Goal: Task Accomplishment & Management: Use online tool/utility

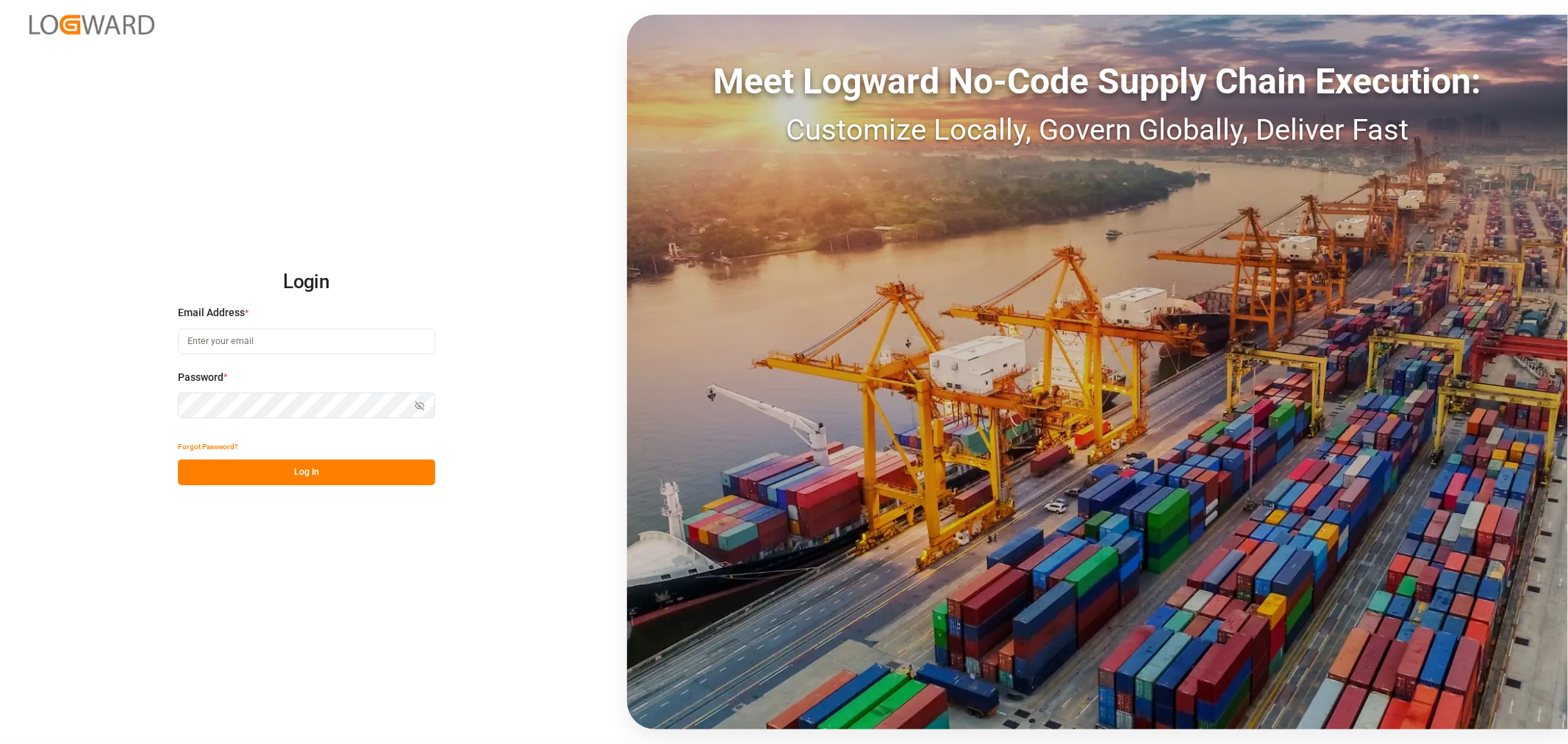
type input "[EMAIL_ADDRESS][DOMAIN_NAME]"
click at [274, 466] on button "Log In" at bounding box center [306, 472] width 257 height 25
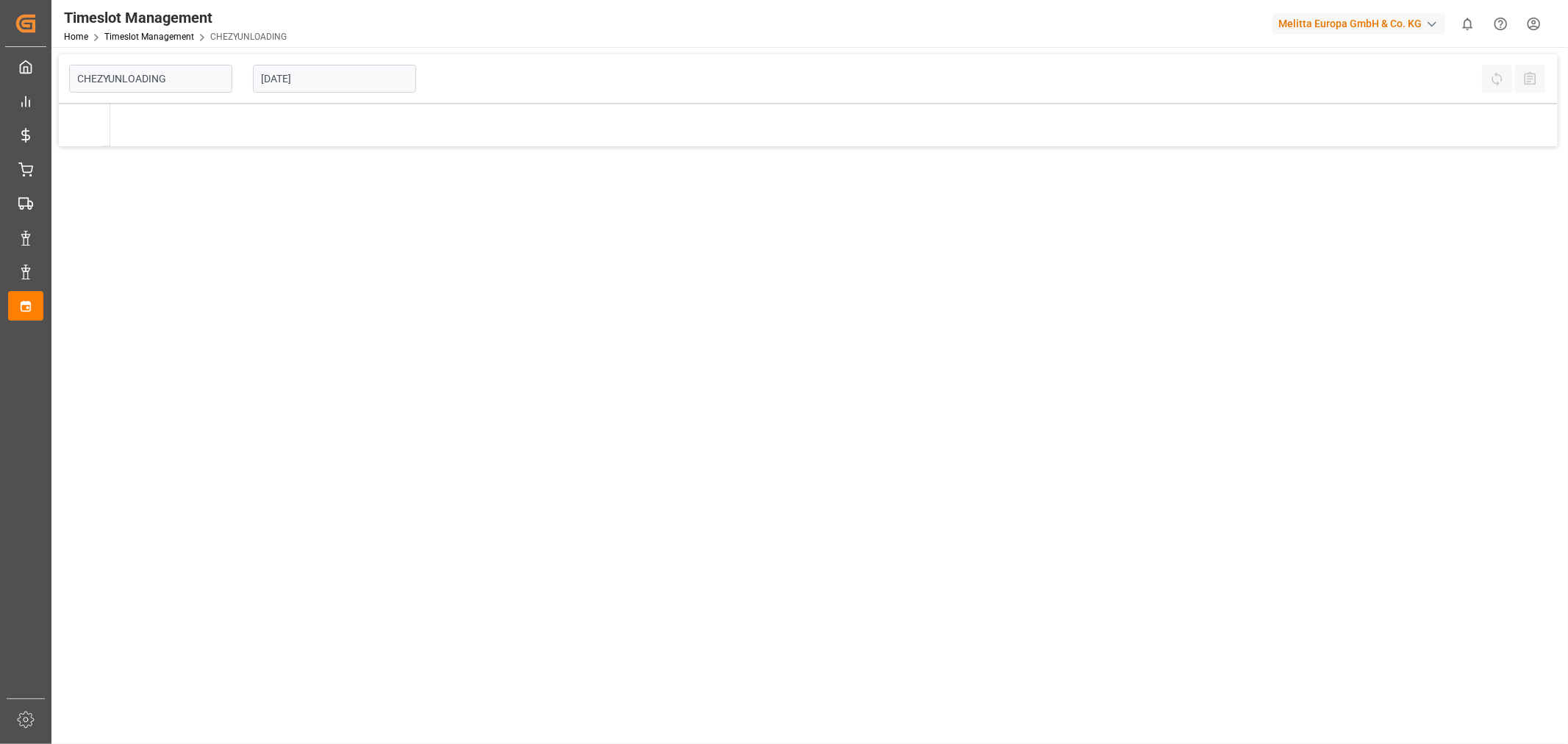
type input "Chezy Unloading"
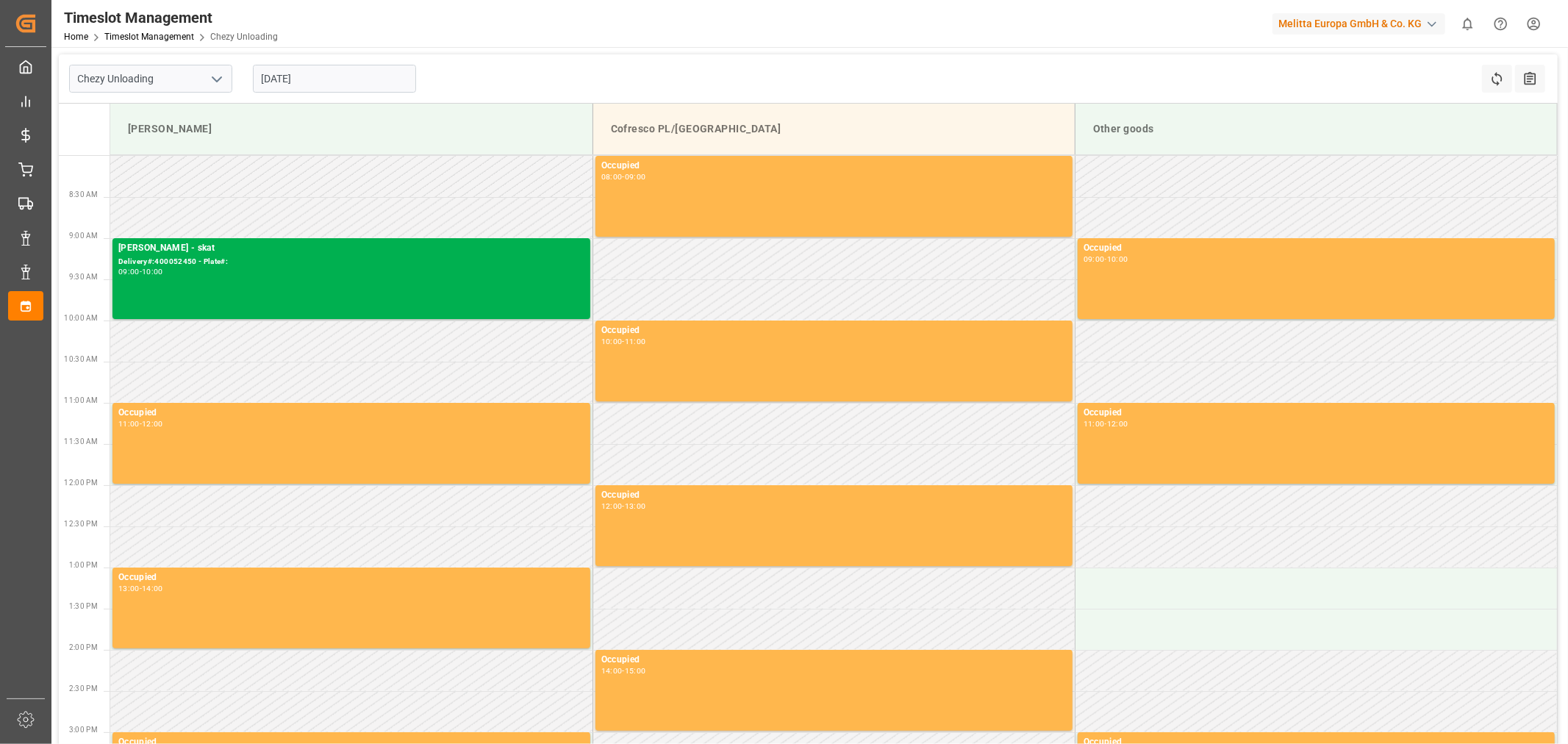
click at [317, 80] on input "[DATE]" at bounding box center [334, 78] width 163 height 27
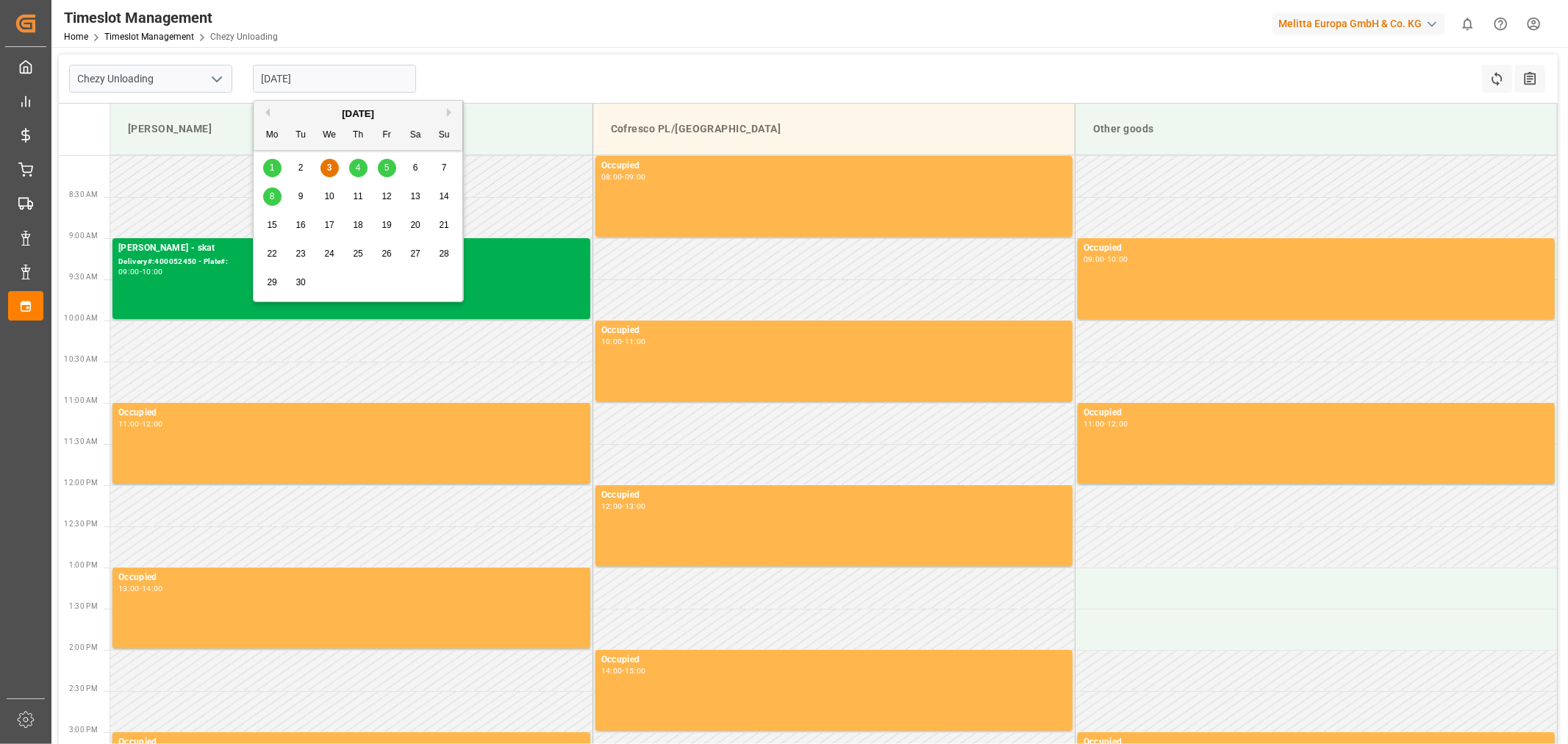
click at [354, 173] on div "4" at bounding box center [358, 169] width 19 height 18
type input "[DATE]"
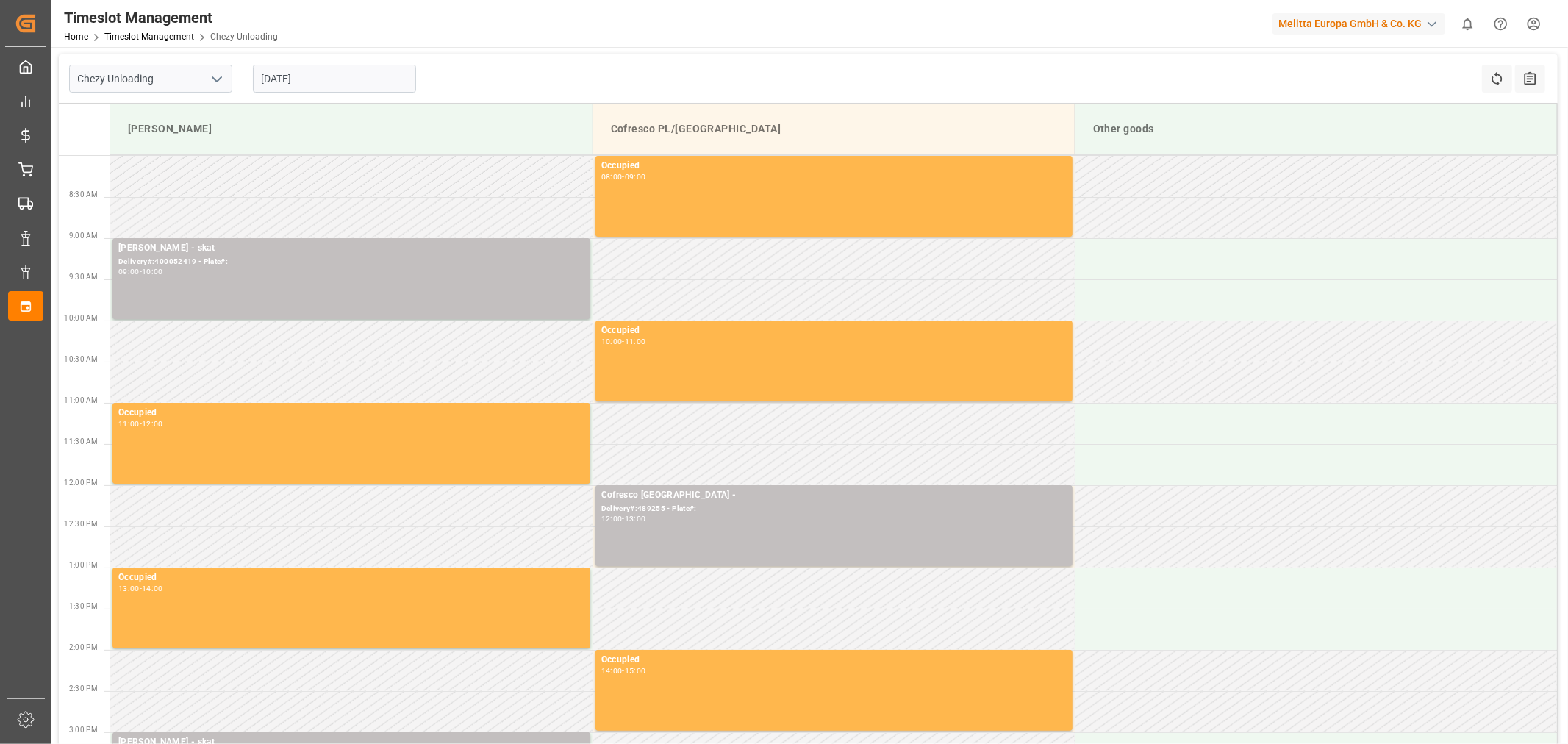
scroll to position [245, 0]
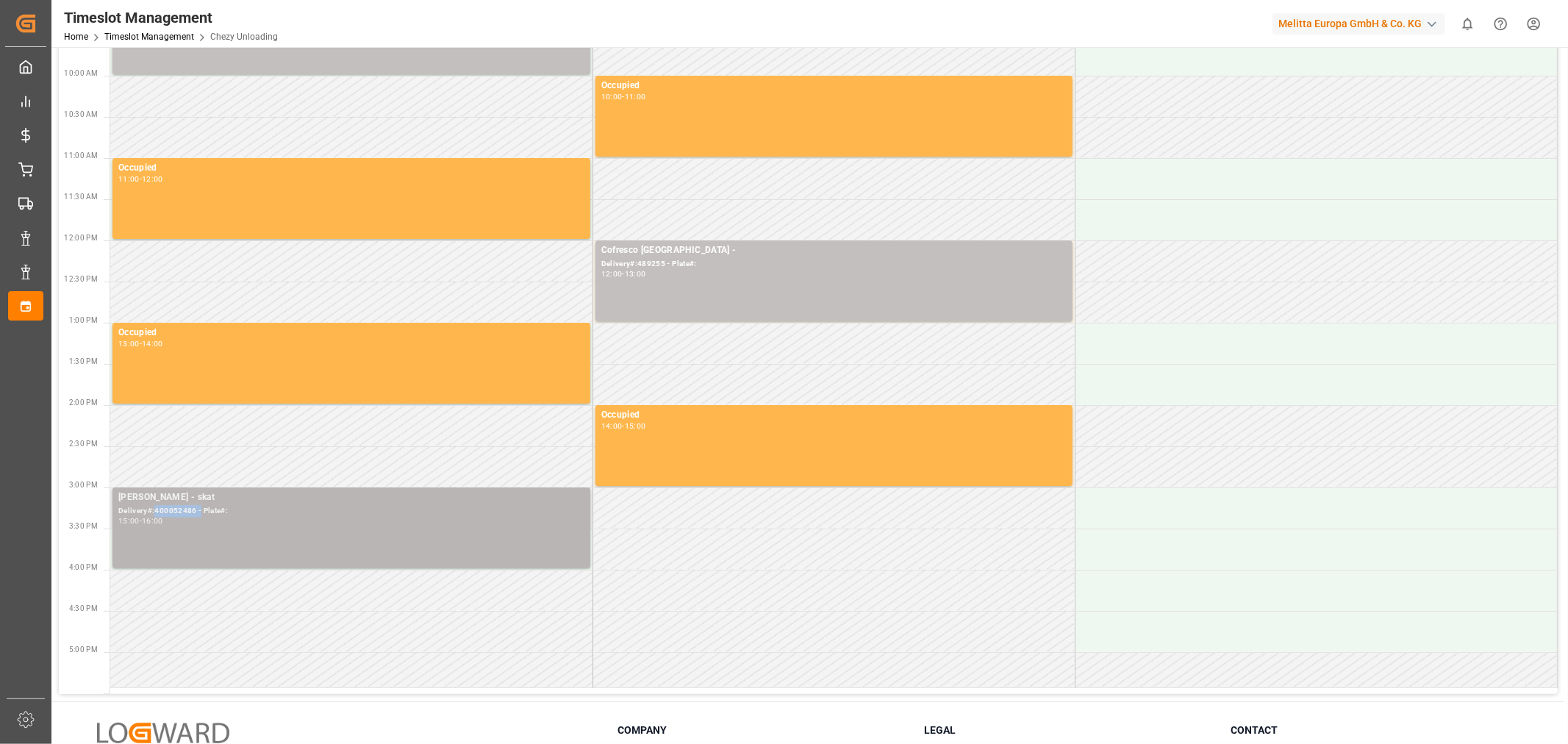
drag, startPoint x: 198, startPoint y: 512, endPoint x: 156, endPoint y: 511, distance: 42.0
click at [156, 511] on div "Delivery#:400052486 - Plate#:" at bounding box center [351, 511] width 466 height 13
copy div "400052486 -"
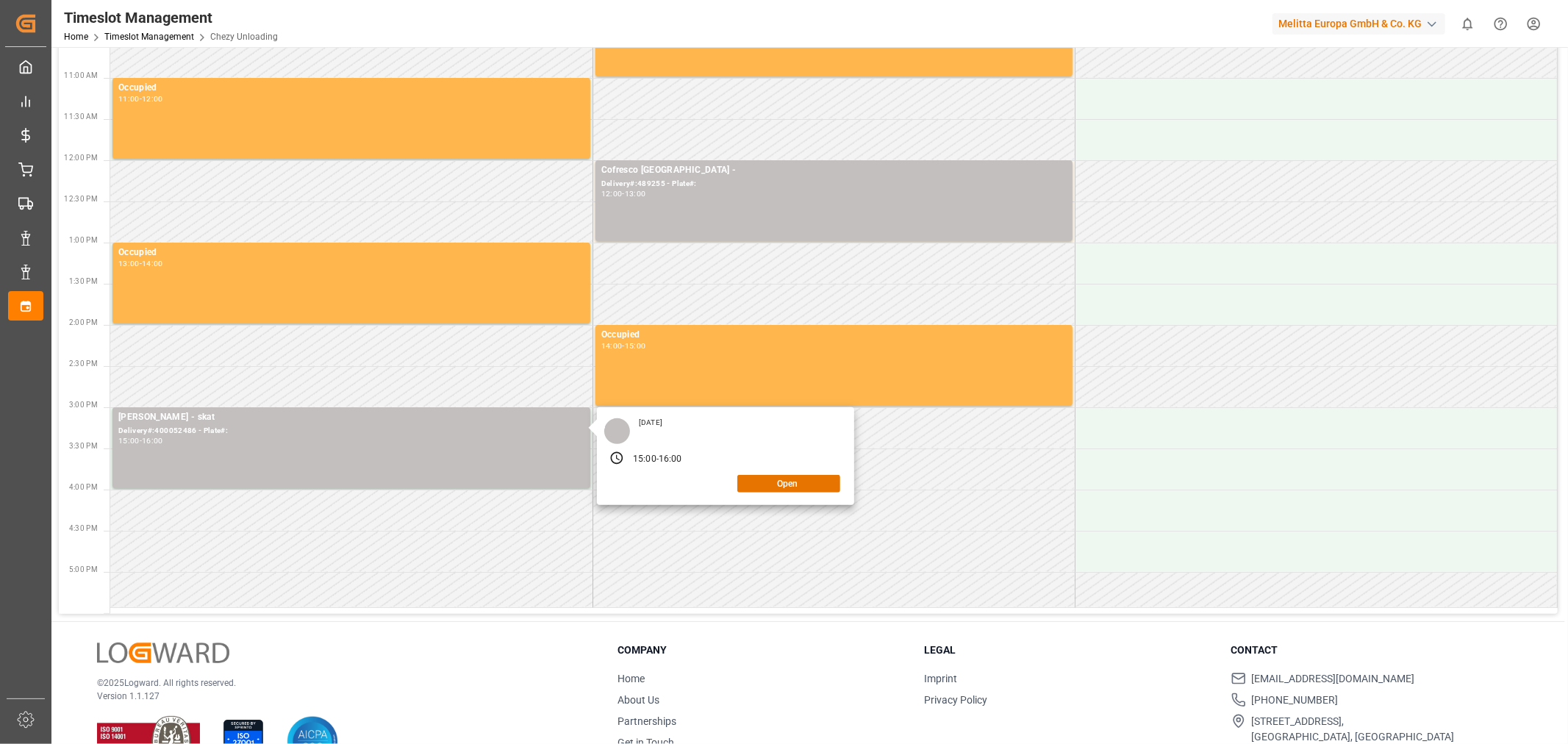
scroll to position [326, 0]
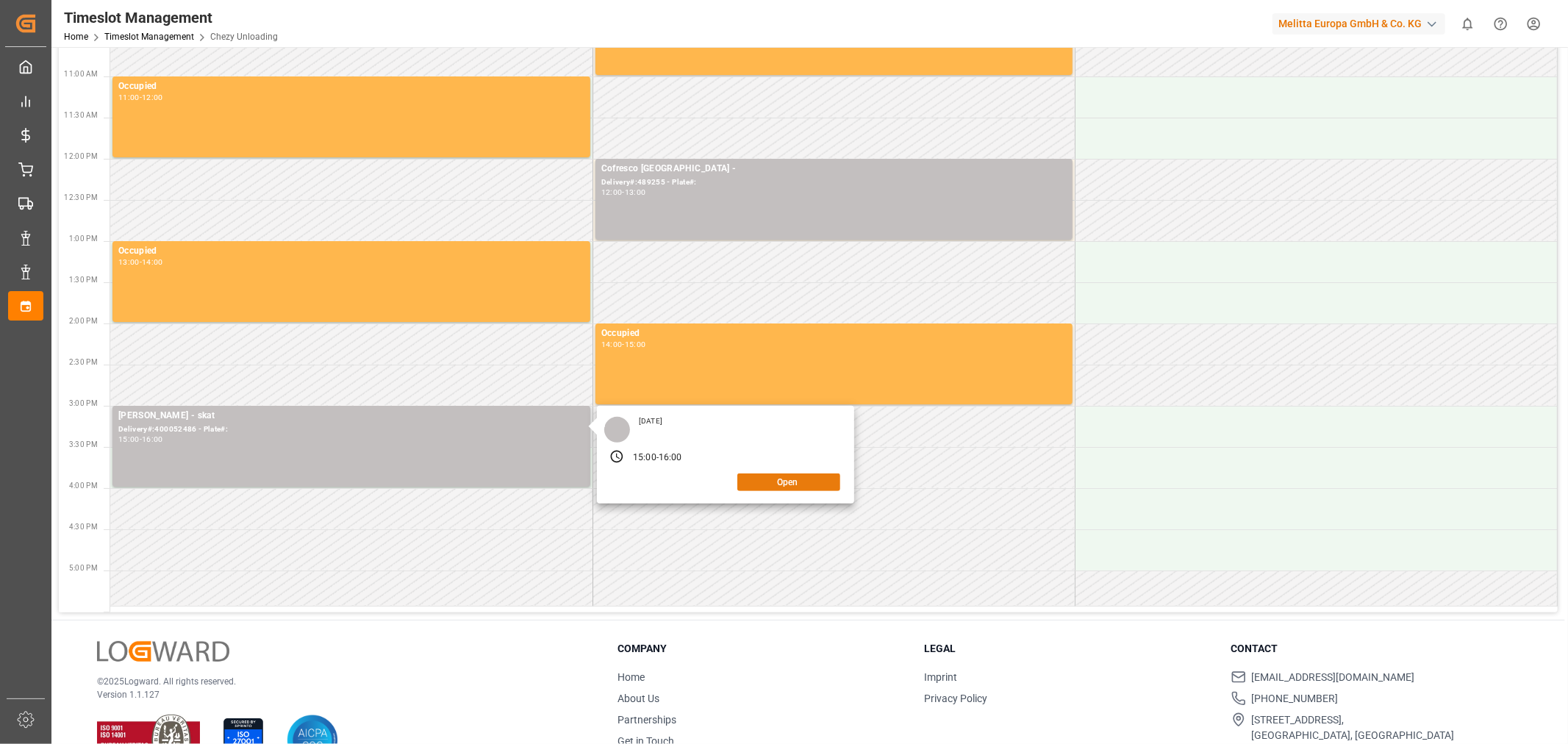
click at [761, 483] on button "Open" at bounding box center [788, 482] width 103 height 18
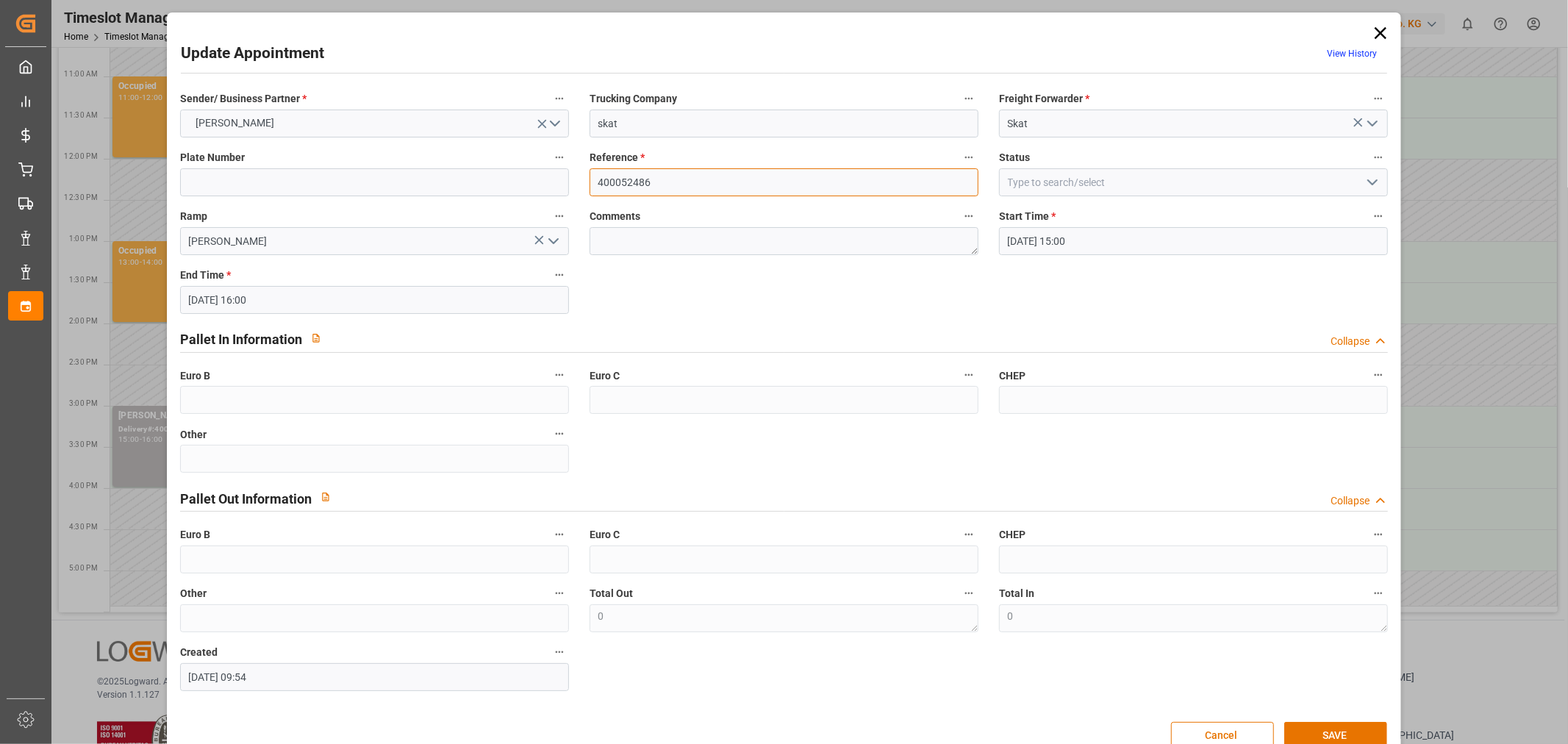
click at [659, 186] on input "400052486" at bounding box center [783, 182] width 389 height 27
click at [1218, 730] on button "Cancel" at bounding box center [1222, 735] width 103 height 27
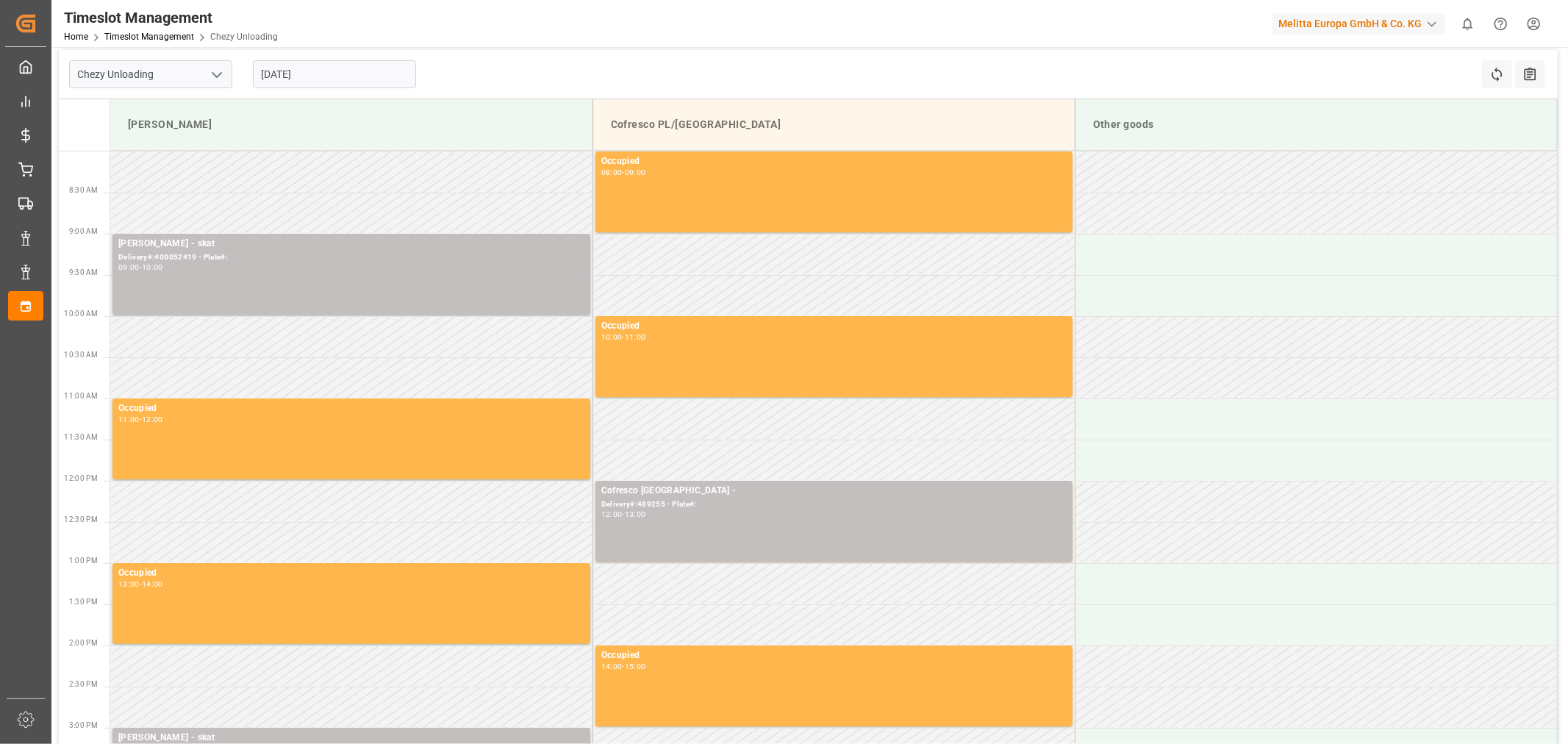
scroll to position [0, 0]
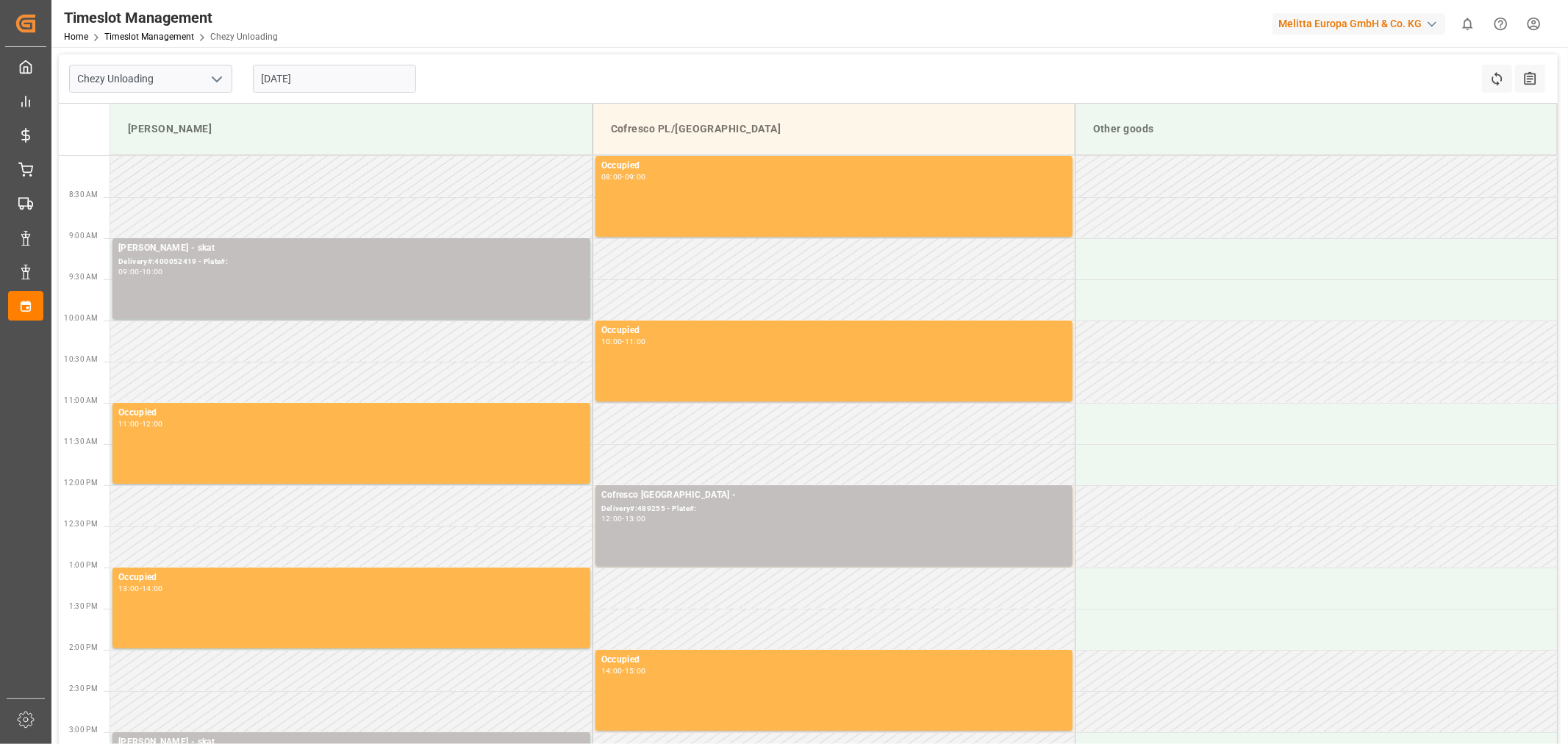
click at [331, 80] on input "[DATE]" at bounding box center [334, 78] width 163 height 27
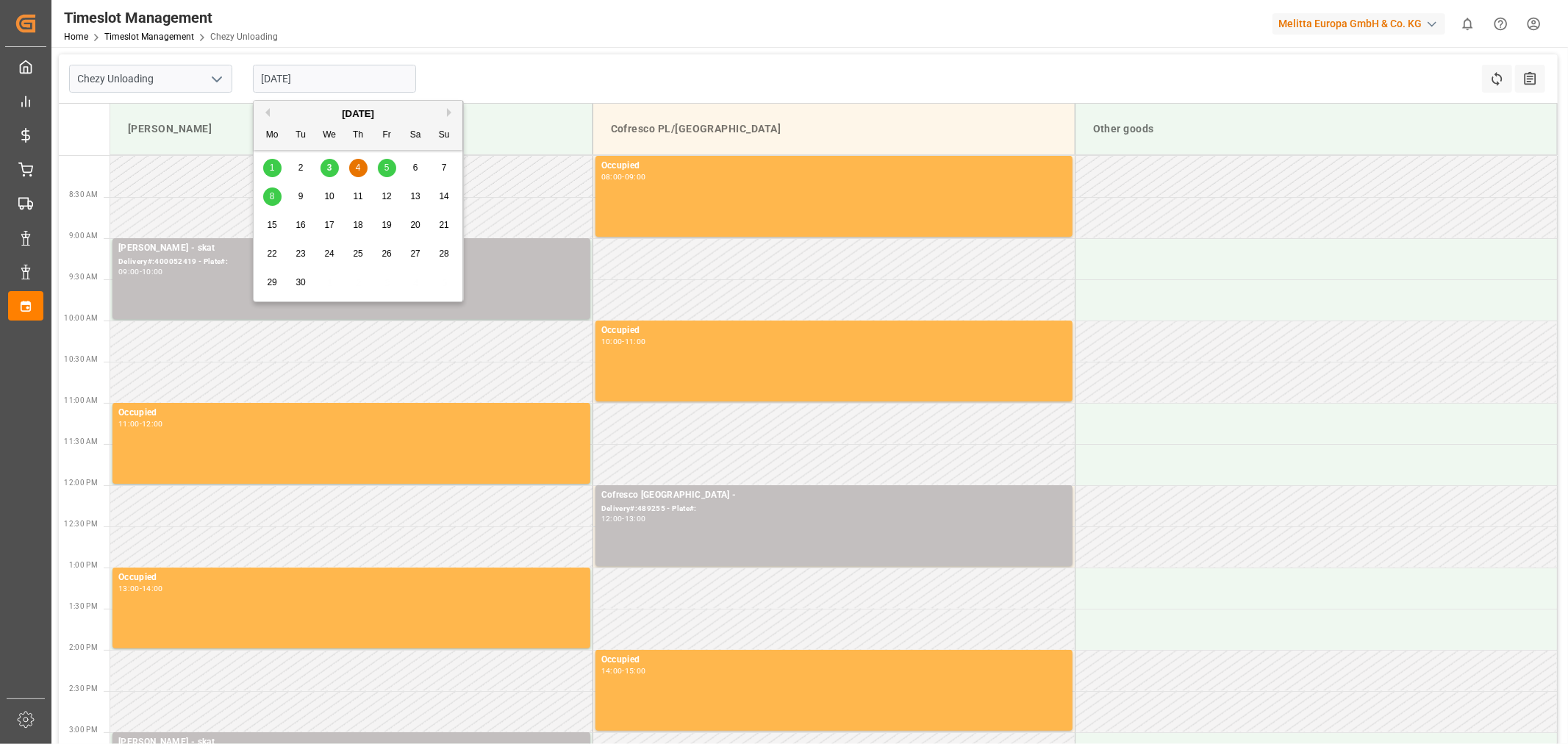
click at [388, 164] on div "5" at bounding box center [386, 169] width 19 height 18
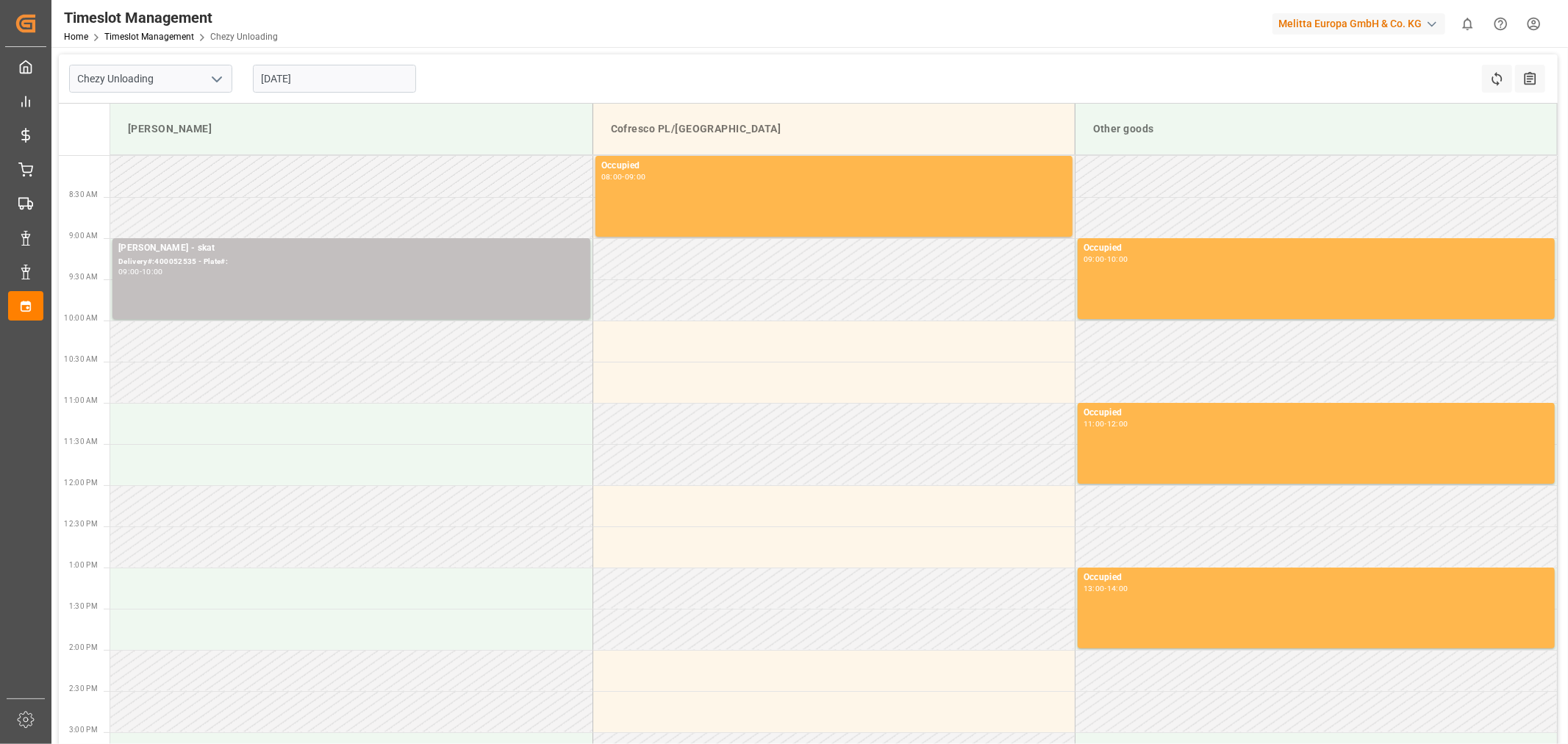
click at [315, 76] on input "[DATE]" at bounding box center [334, 78] width 163 height 27
click at [204, 200] on td at bounding box center [351, 218] width 482 height 41
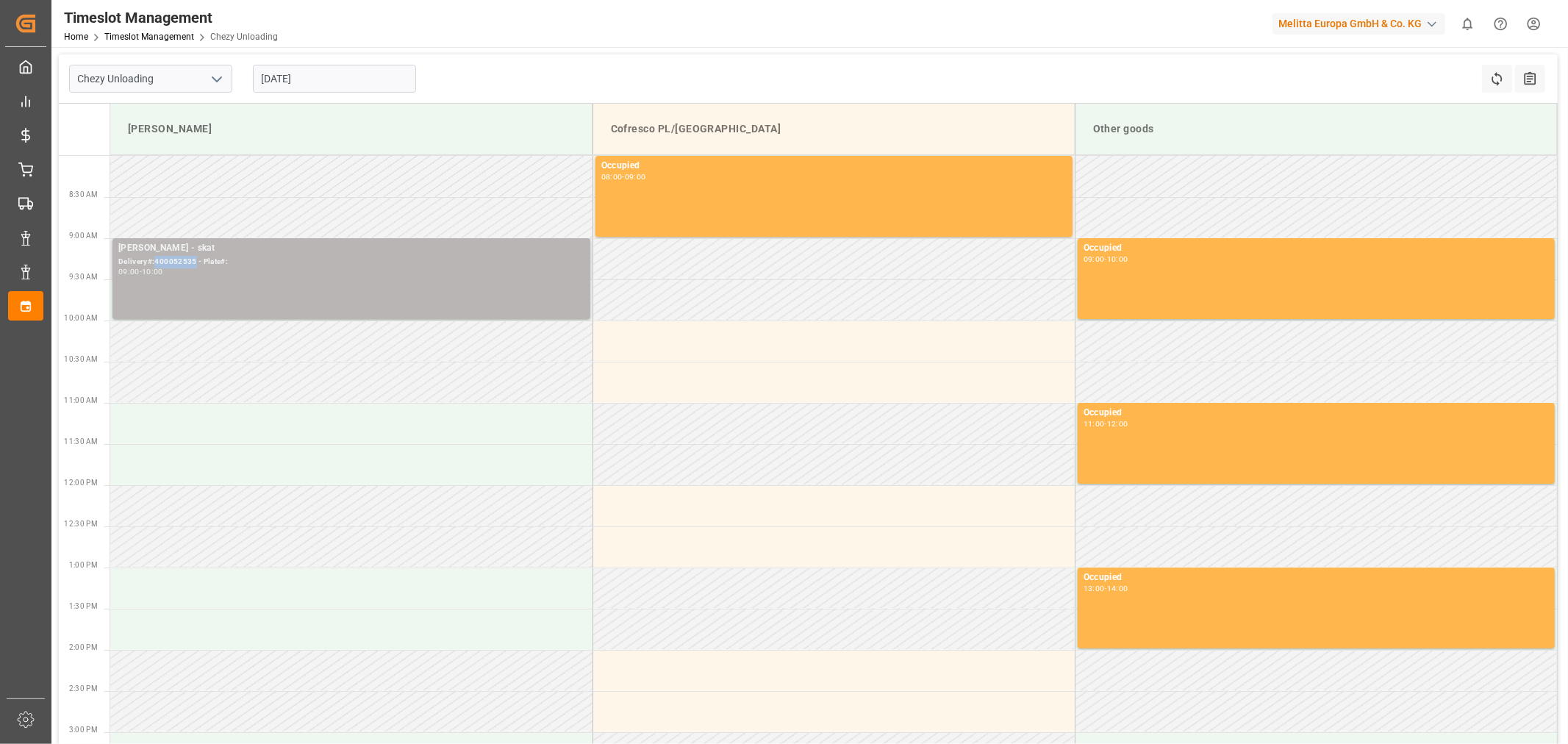
drag, startPoint x: 195, startPoint y: 263, endPoint x: 156, endPoint y: 266, distance: 39.1
click at [156, 266] on div "Delivery#:400052535 - Plate#:" at bounding box center [351, 262] width 466 height 13
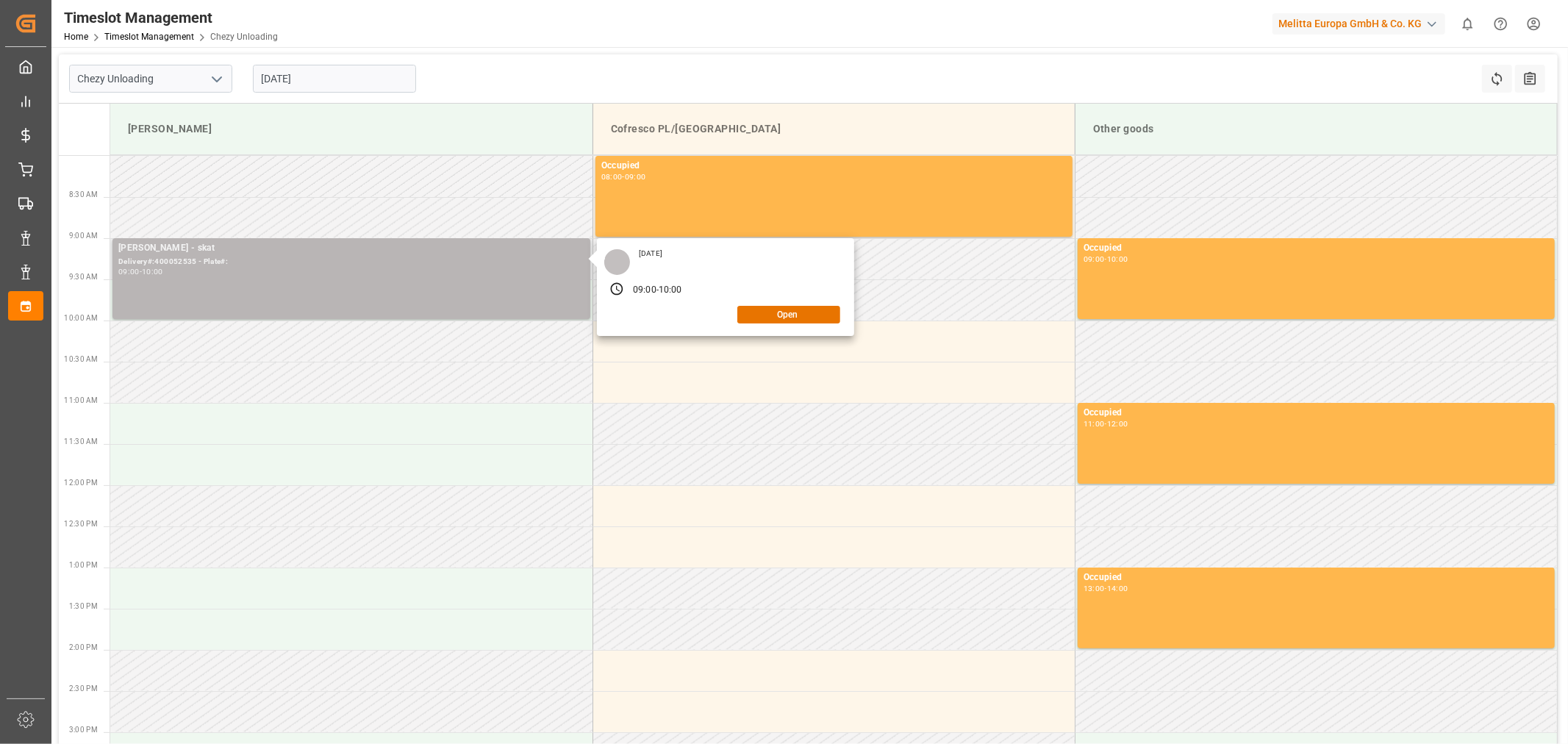
copy div "400052535"
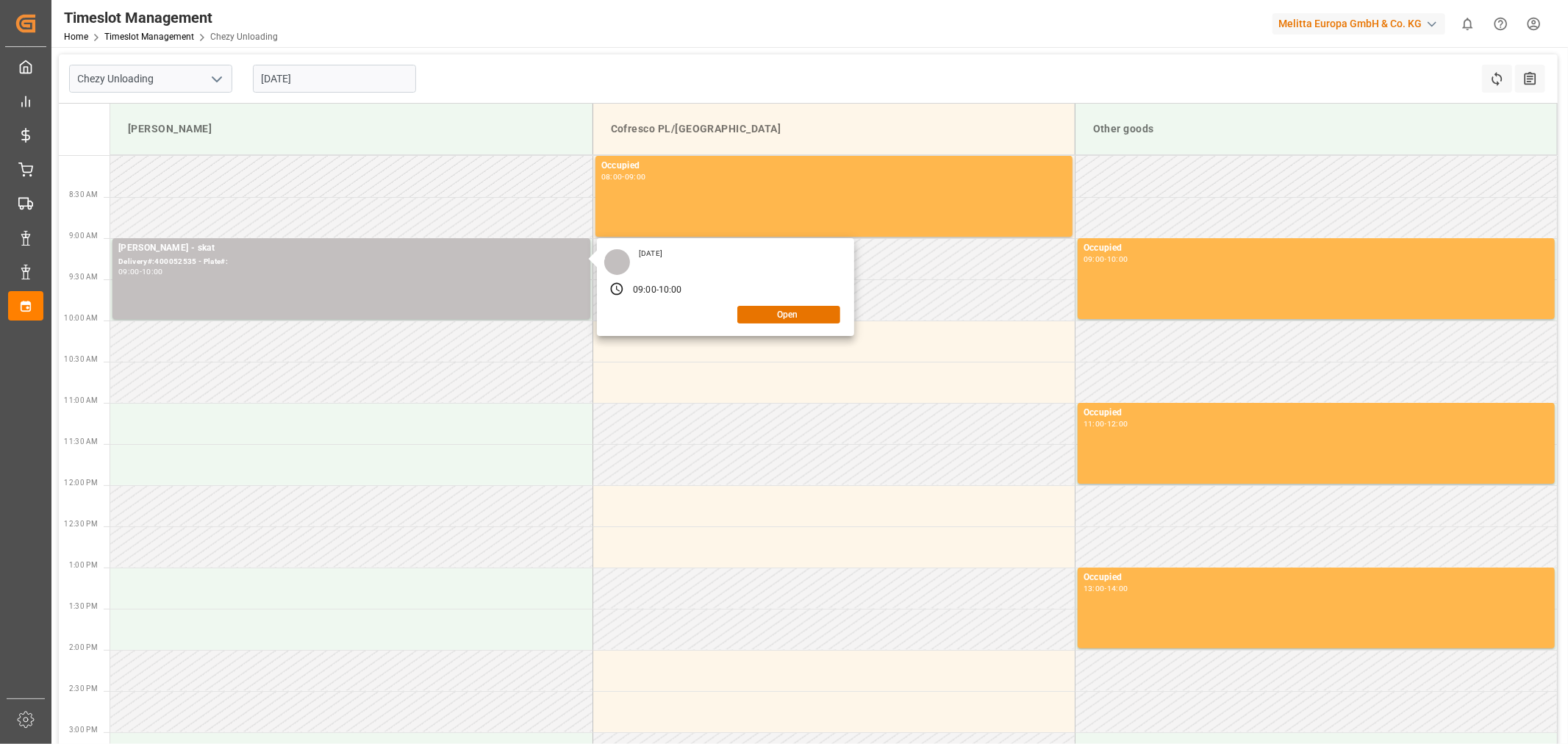
click at [335, 84] on input "[DATE]" at bounding box center [334, 78] width 163 height 27
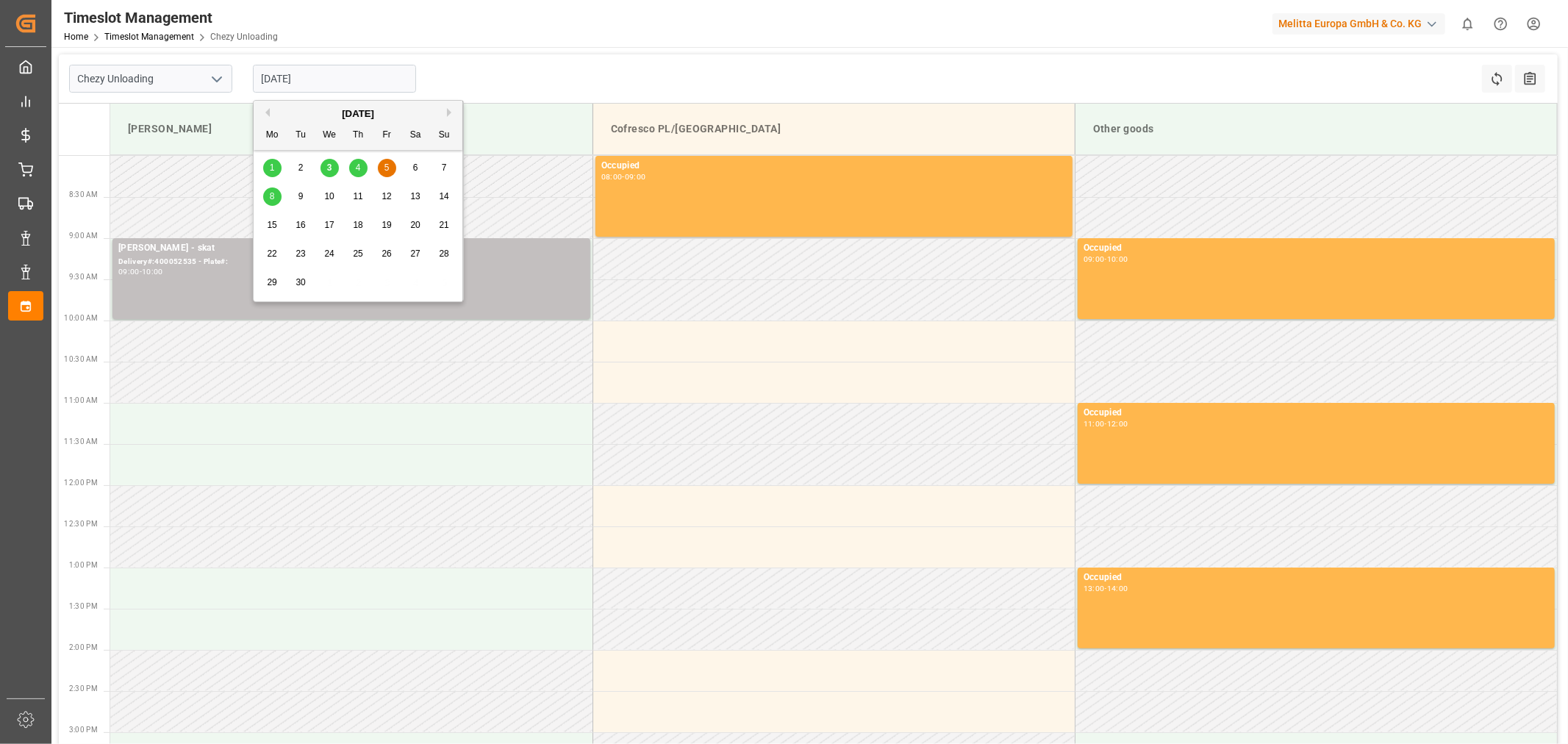
click at [357, 172] on span "4" at bounding box center [358, 168] width 5 height 10
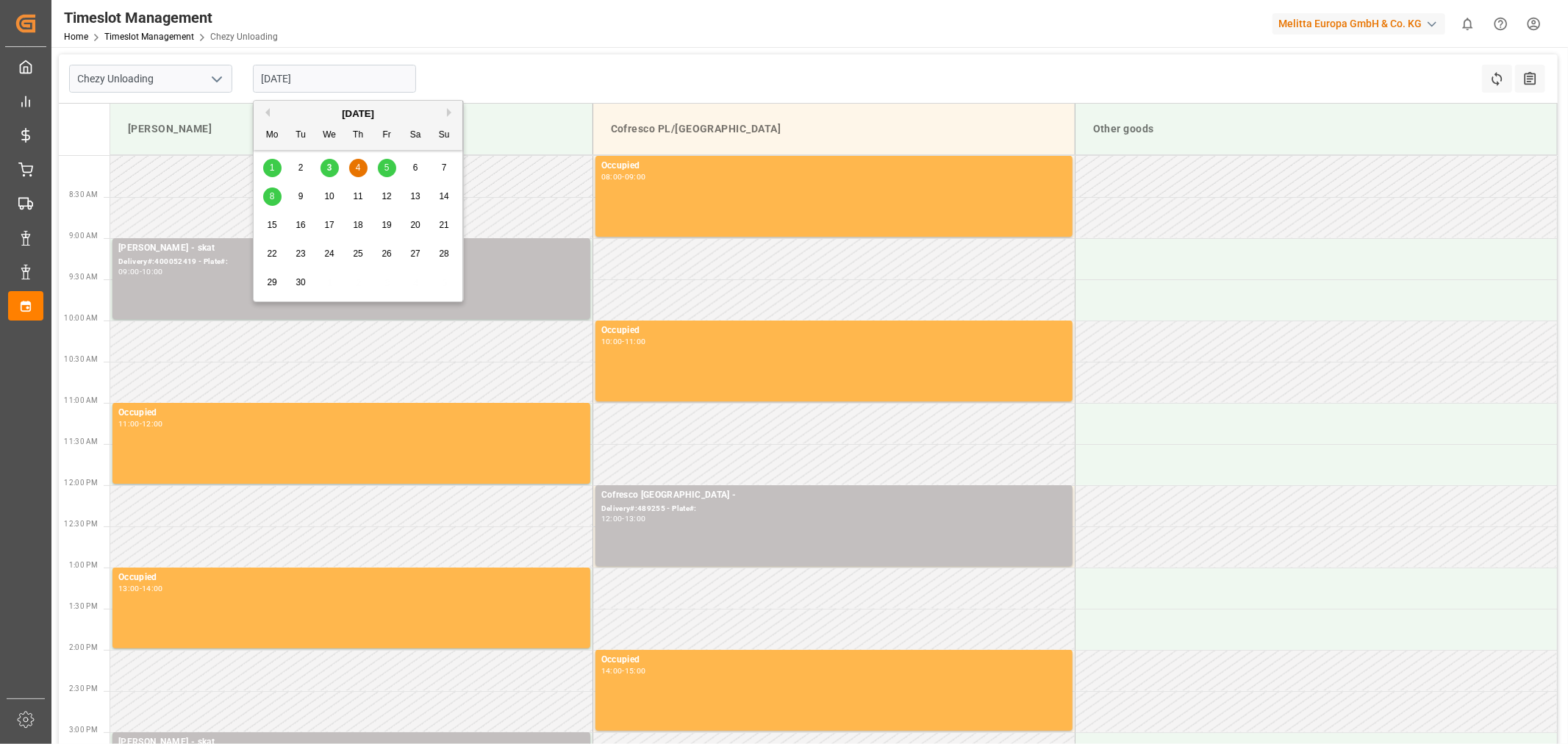
click at [350, 82] on input "[DATE]" at bounding box center [334, 78] width 163 height 27
click at [275, 193] on div "8" at bounding box center [271, 197] width 19 height 18
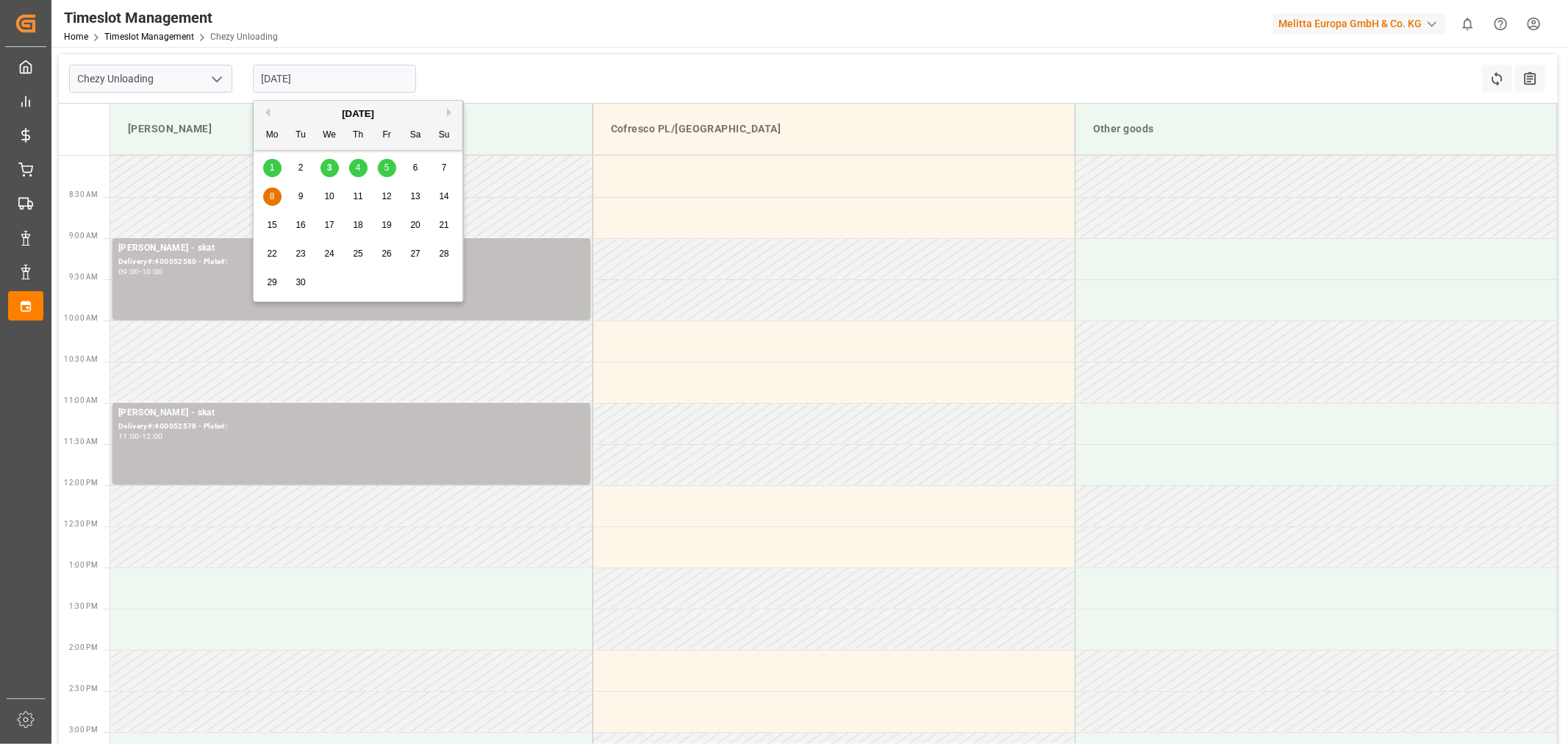
click at [307, 80] on input "[DATE]" at bounding box center [334, 78] width 163 height 27
click at [392, 168] on div "5" at bounding box center [386, 169] width 19 height 18
type input "[DATE]"
